Goal: Book appointment/travel/reservation

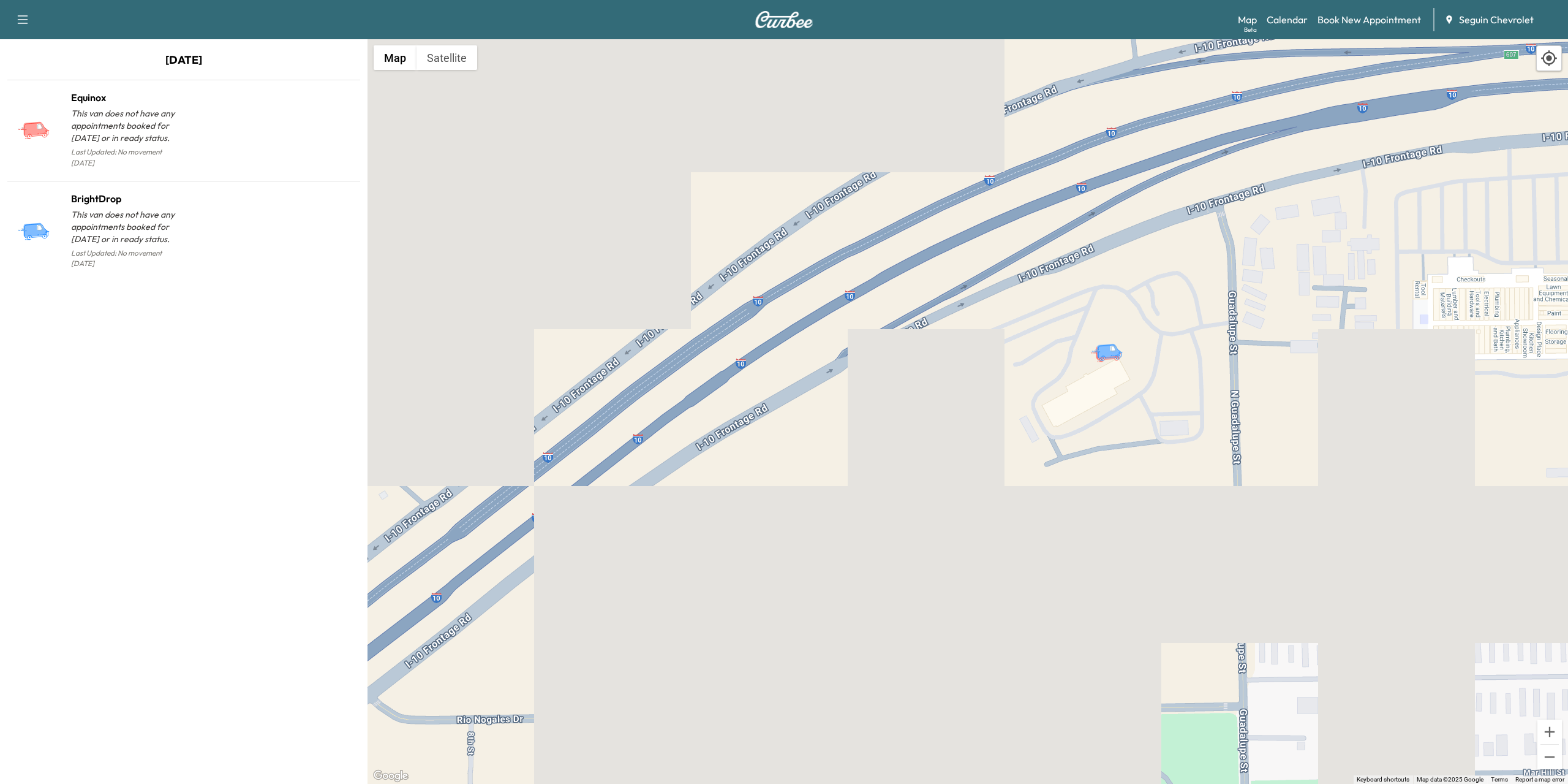
click at [10, 21] on button "button" at bounding box center [23, 20] width 25 height 20
click at [16, 13] on icon "button" at bounding box center [23, 19] width 15 height 15
click at [790, 15] on img at bounding box center [784, 19] width 59 height 17
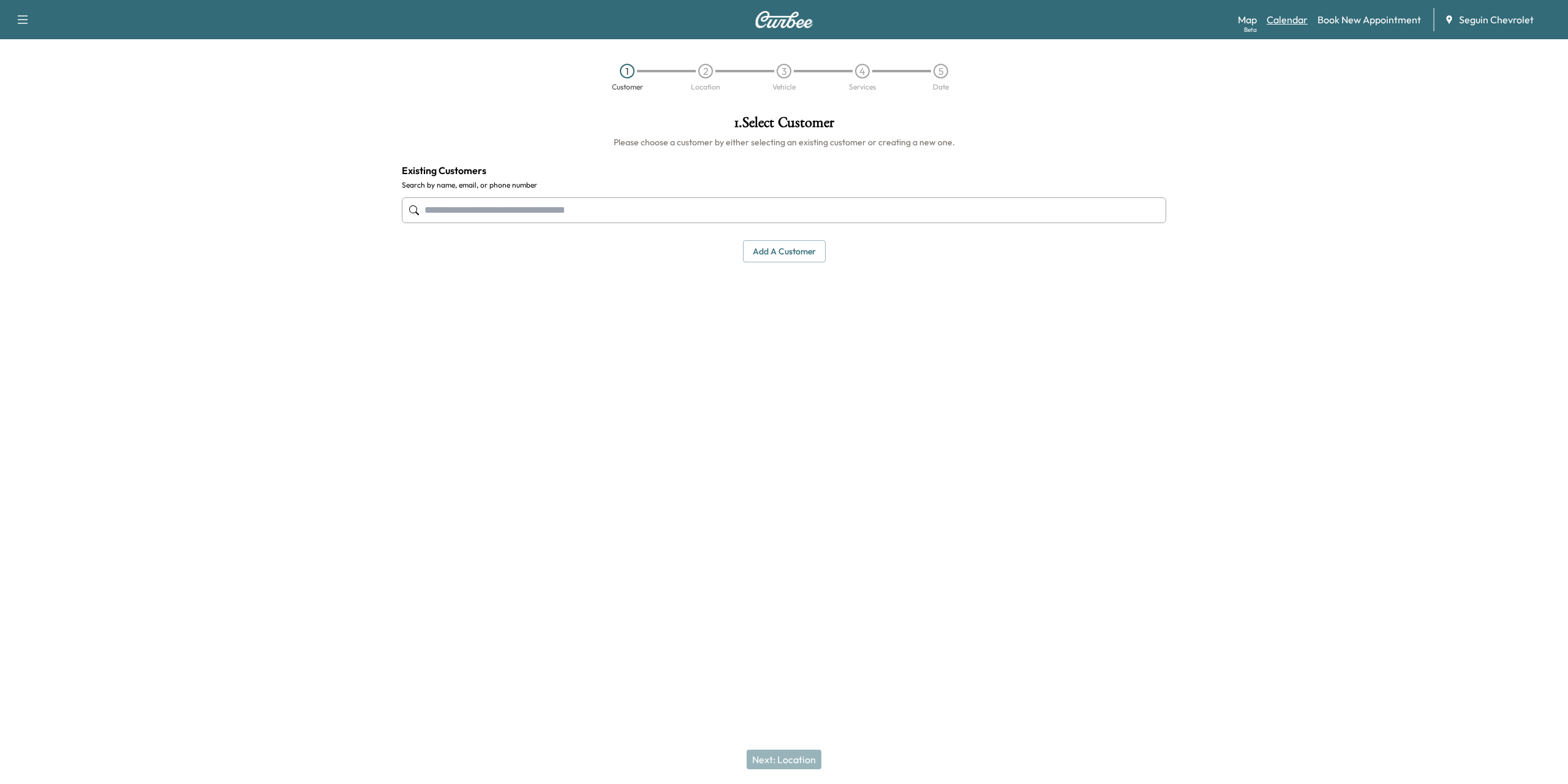
click at [1289, 15] on link "Calendar" at bounding box center [1287, 19] width 41 height 15
